Goal: Task Accomplishment & Management: Complete application form

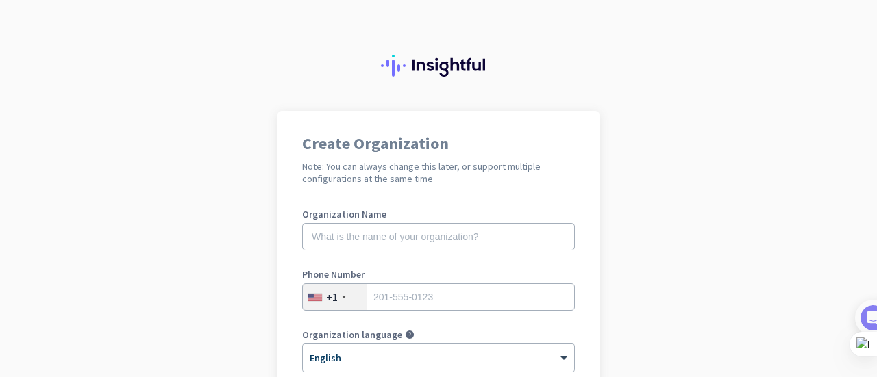
scroll to position [69, 0]
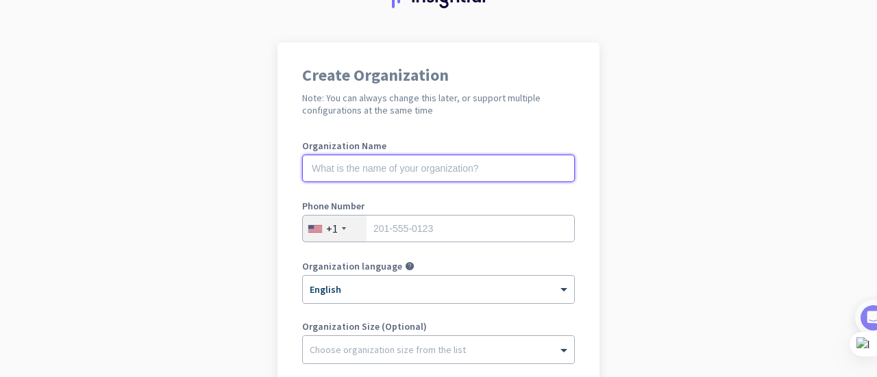
click at [348, 166] on input "text" at bounding box center [438, 168] width 273 height 27
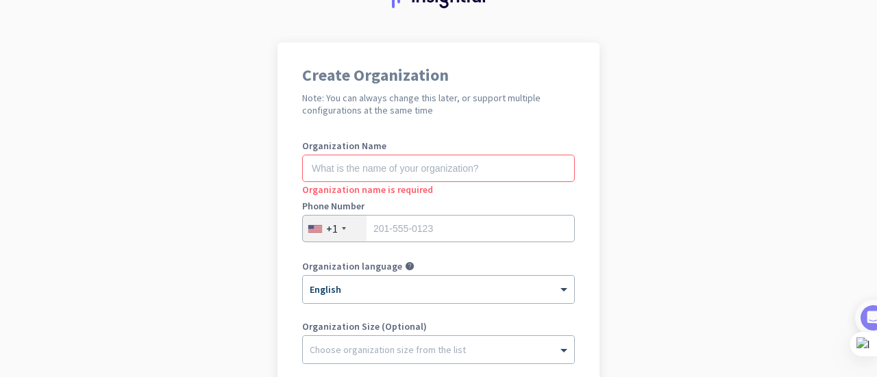
click at [330, 228] on div "+1" at bounding box center [332, 229] width 12 height 14
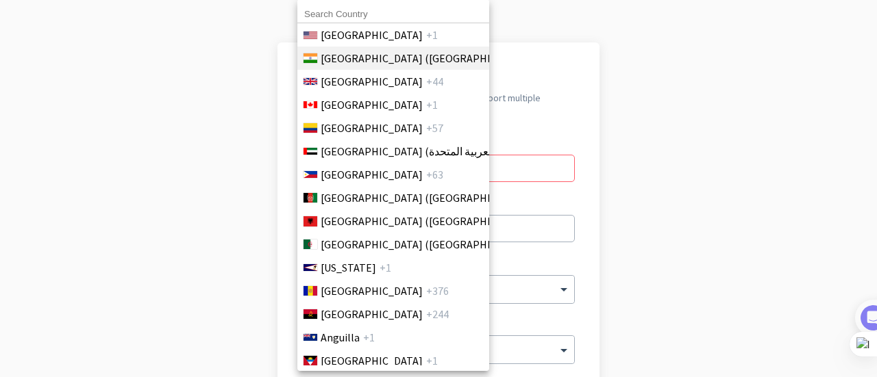
click at [334, 62] on span "[GEOGRAPHIC_DATA] ([GEOGRAPHIC_DATA])" at bounding box center [428, 58] width 214 height 16
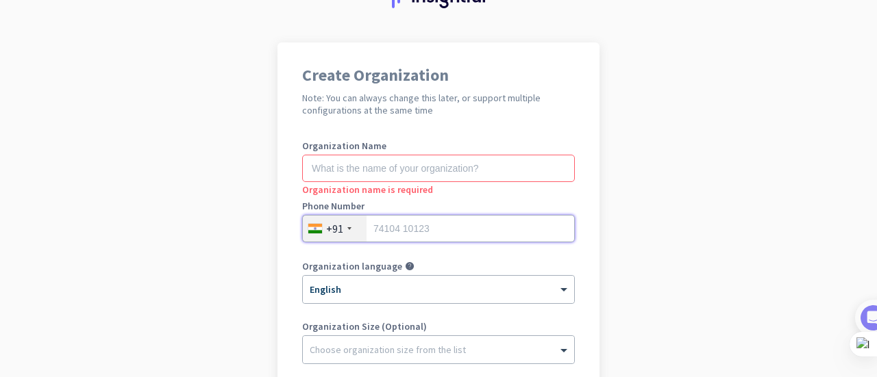
click at [395, 230] on input "tel" at bounding box center [438, 228] width 273 height 27
type input "6009058772"
click at [382, 172] on input "text" at bounding box center [438, 168] width 273 height 27
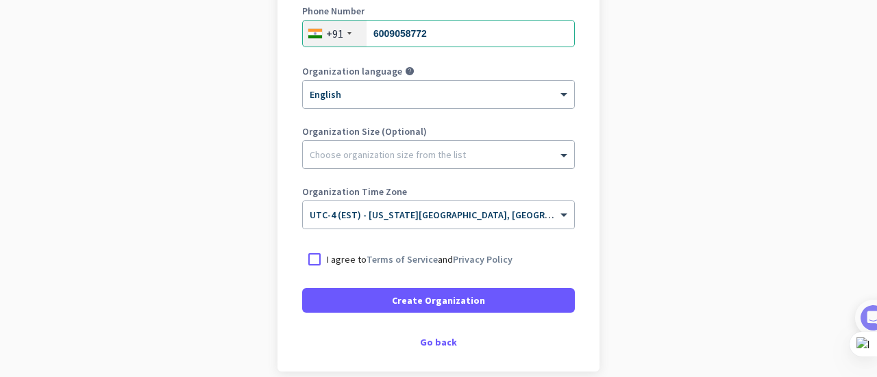
scroll to position [265, 0]
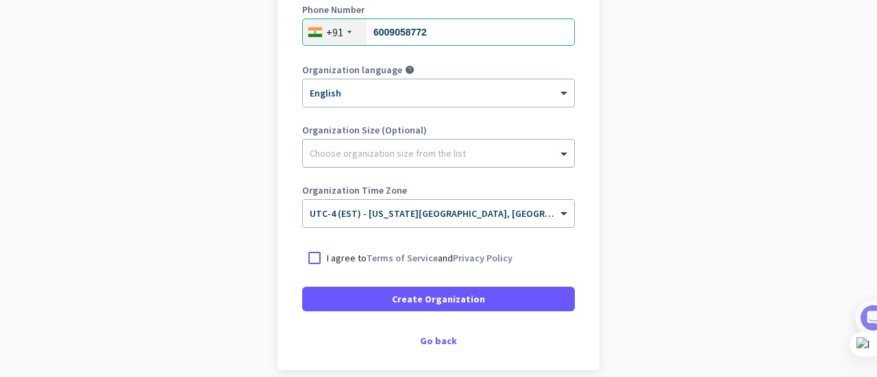
type input "[GEOGRAPHIC_DATA]"
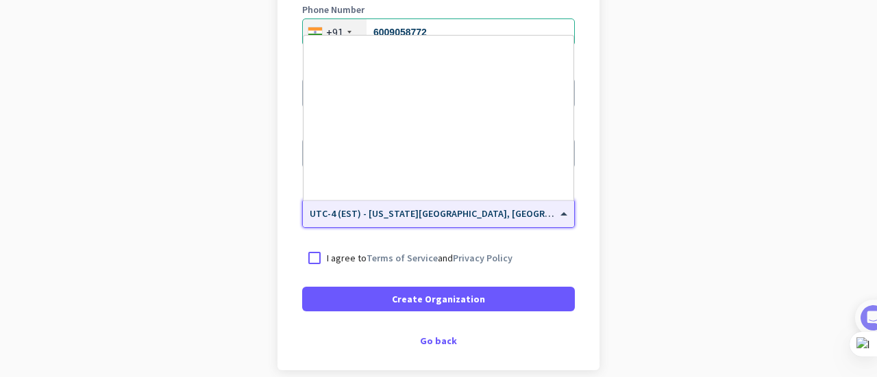
click at [328, 214] on span "UTC-4 (EST) - [US_STATE][GEOGRAPHIC_DATA], [GEOGRAPHIC_DATA], [GEOGRAPHIC_DATA]…" at bounding box center [548, 214] width 477 height 12
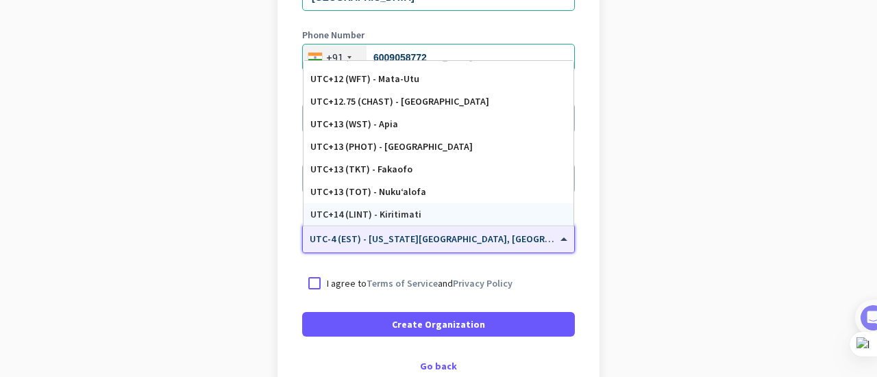
scroll to position [326, 0]
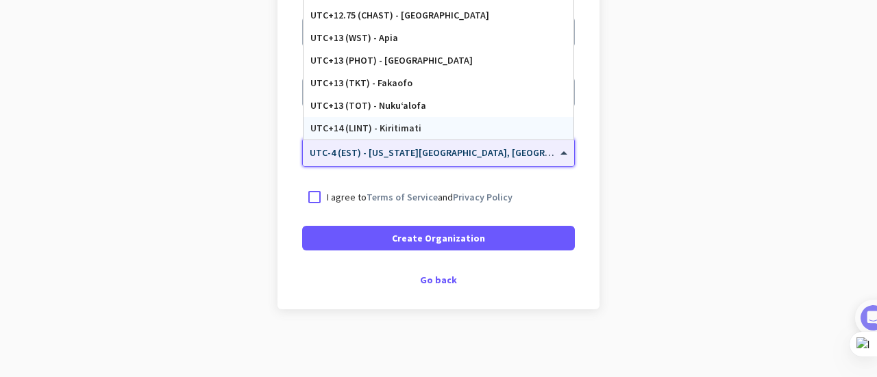
click at [647, 186] on app-onboarding-organization "Create Organization Note: You can always change this later, or support multiple…" at bounding box center [438, 81] width 877 height 593
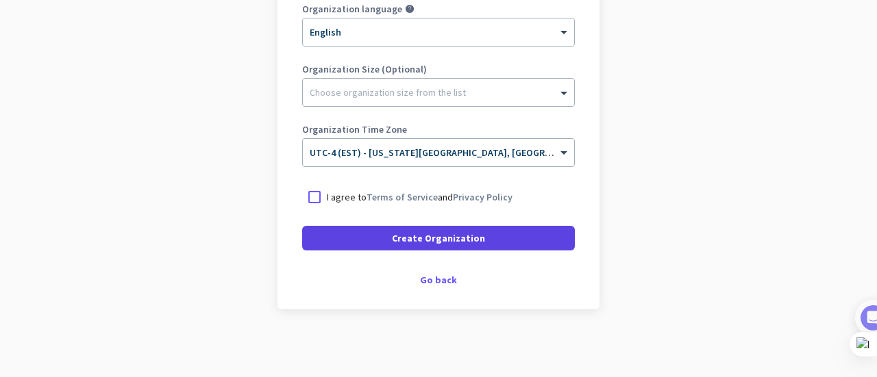
drag, startPoint x: 312, startPoint y: 196, endPoint x: 349, endPoint y: 225, distance: 47.3
click at [314, 196] on div at bounding box center [314, 197] width 25 height 25
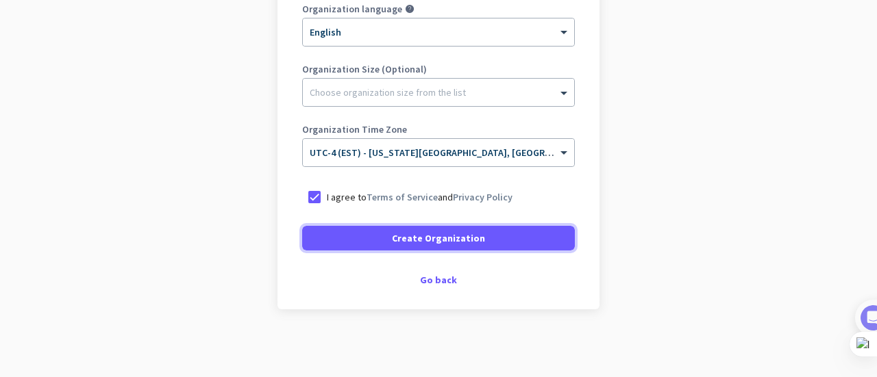
click at [375, 249] on span at bounding box center [438, 238] width 273 height 33
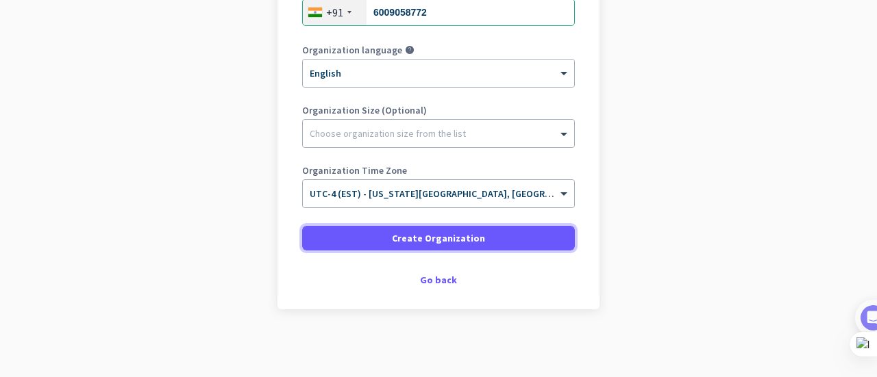
scroll to position [285, 0]
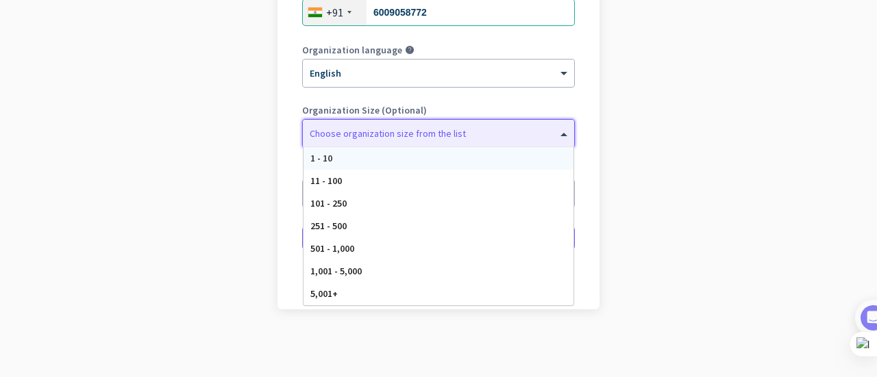
click at [412, 132] on div at bounding box center [438, 130] width 271 height 14
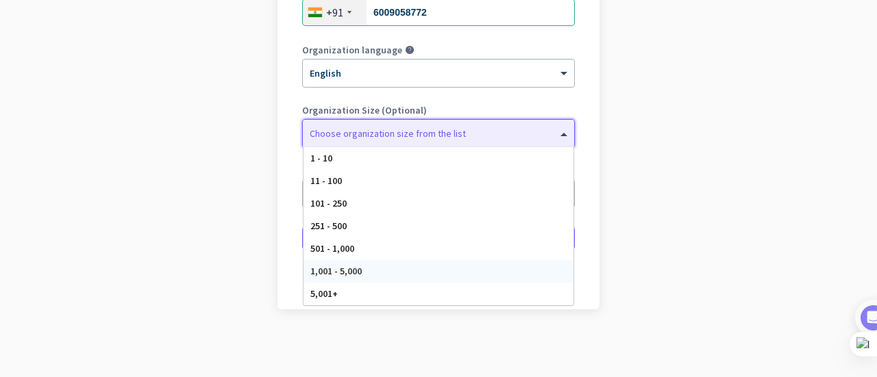
click at [343, 274] on span "1,001 - 5,000" at bounding box center [335, 271] width 51 height 12
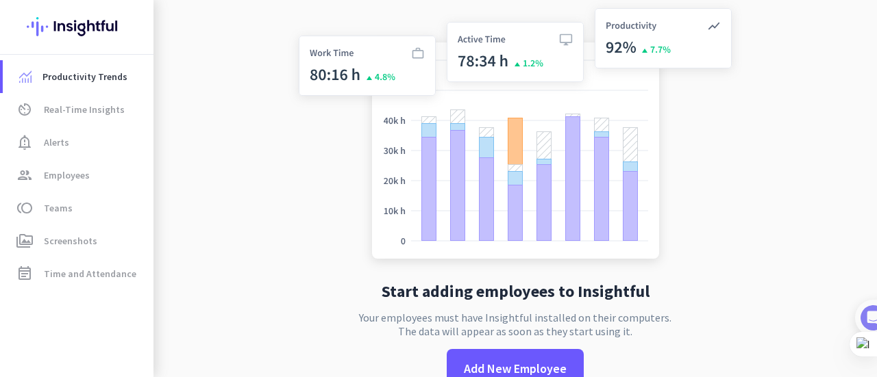
click at [373, 231] on div "Start adding employees to Insightful Your employees must have Insightful instal…" at bounding box center [514, 205] width 453 height 411
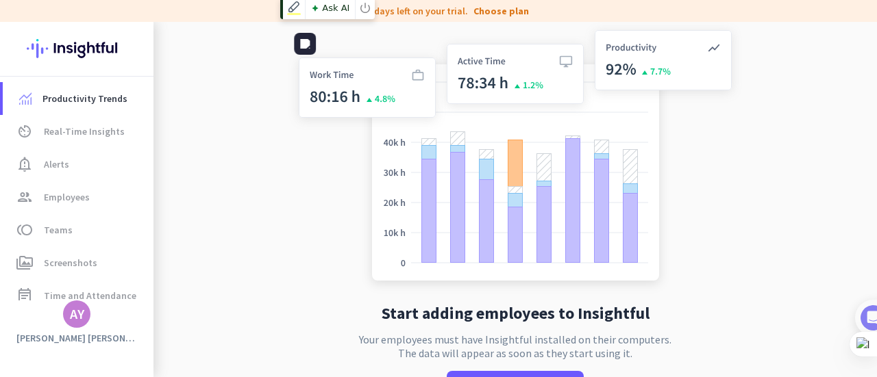
click at [296, 217] on img at bounding box center [514, 158] width 453 height 273
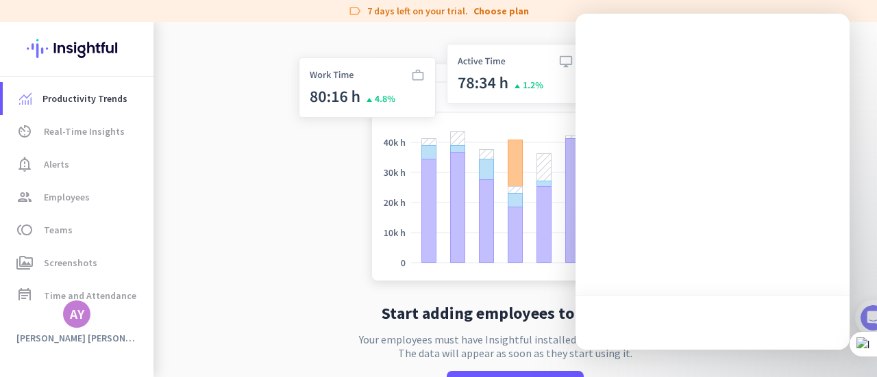
click at [249, 236] on app-no-employees "Start adding employees to Insightful Your employees must have Insightful instal…" at bounding box center [514, 227] width 723 height 411
